Goal: Transaction & Acquisition: Purchase product/service

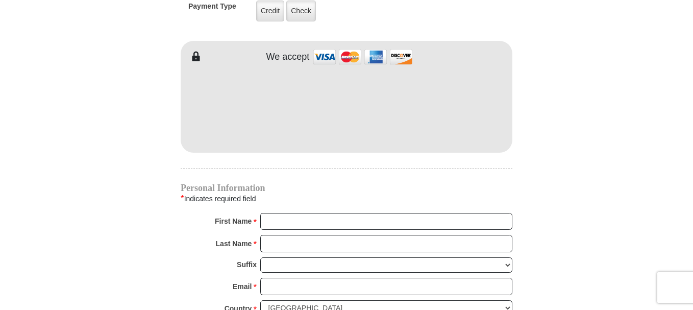
type input "79"
click at [268, 213] on input "First Name *" at bounding box center [386, 221] width 252 height 17
type input "[PERSON_NAME]"
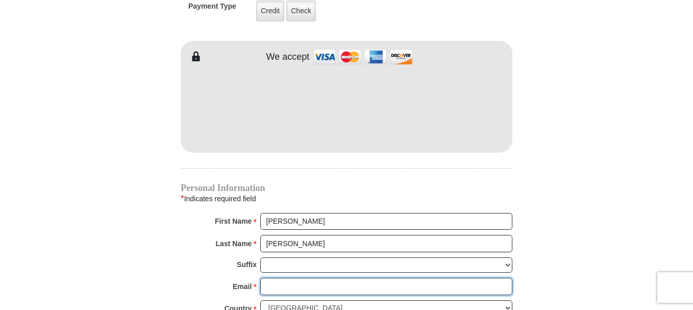
type input "[EMAIL_ADDRESS][DOMAIN_NAME]"
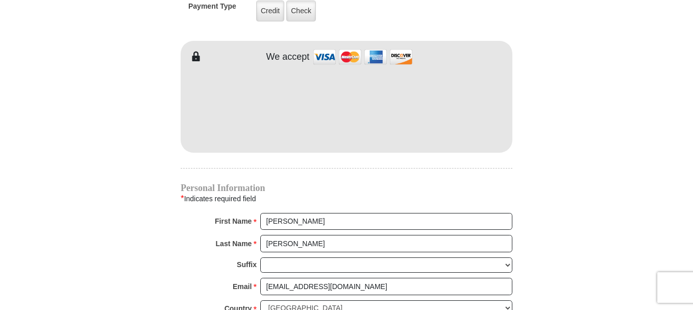
type input "3563 CROMART CT N"
type input "[GEOGRAPHIC_DATA]"
select select "[GEOGRAPHIC_DATA]"
type input "76133"
type input "8174498429"
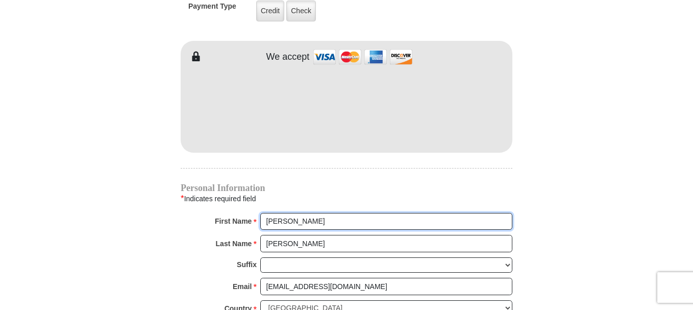
scroll to position [1179, 0]
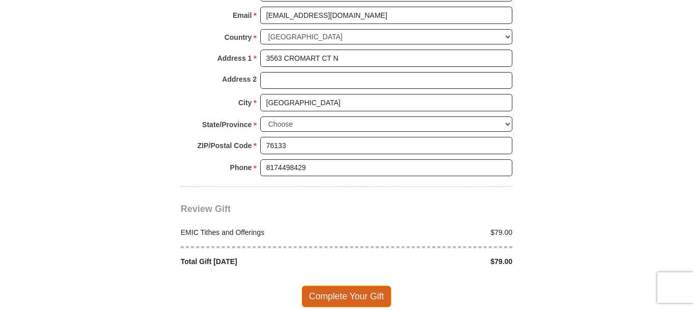
click at [331, 285] on span "Complete Your Gift" at bounding box center [347, 295] width 90 height 21
